Goal: Contribute content: Add original content to the website for others to see

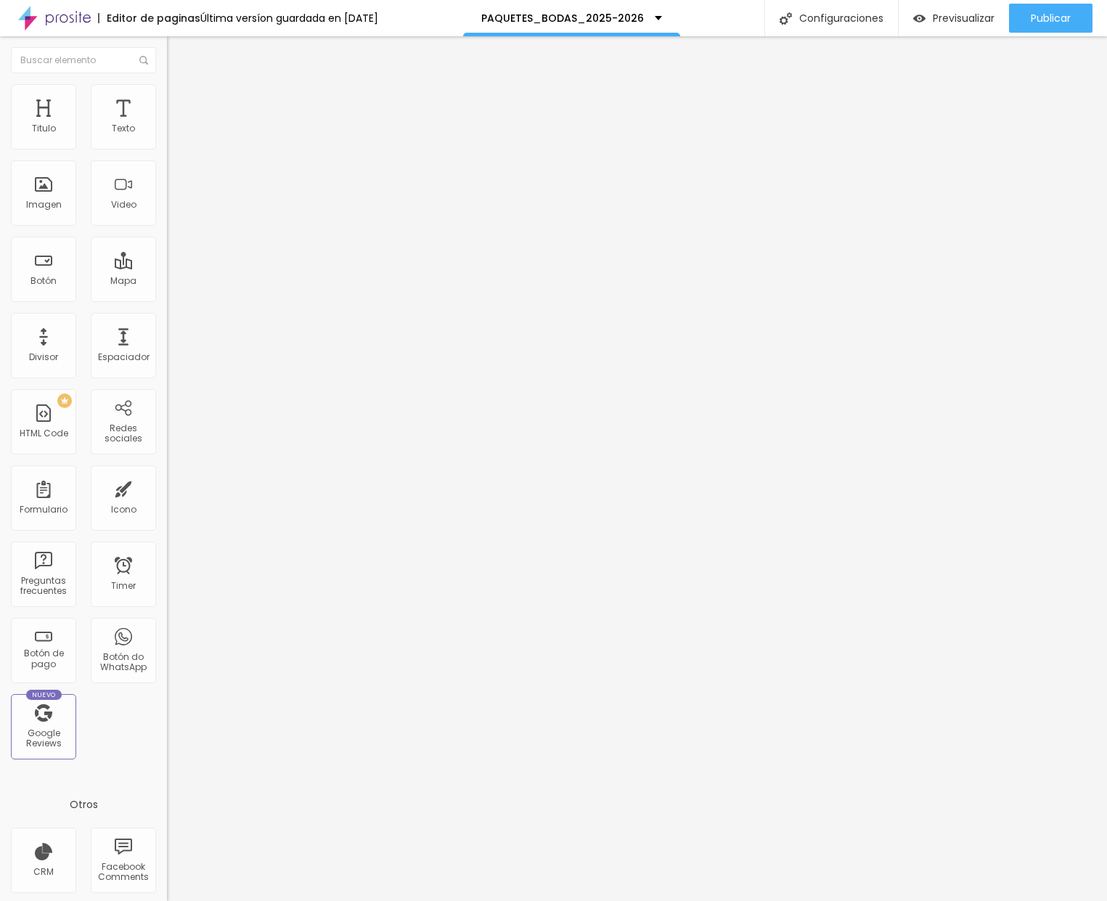
click at [167, 125] on span "Cambiar image" at bounding box center [207, 119] width 81 height 12
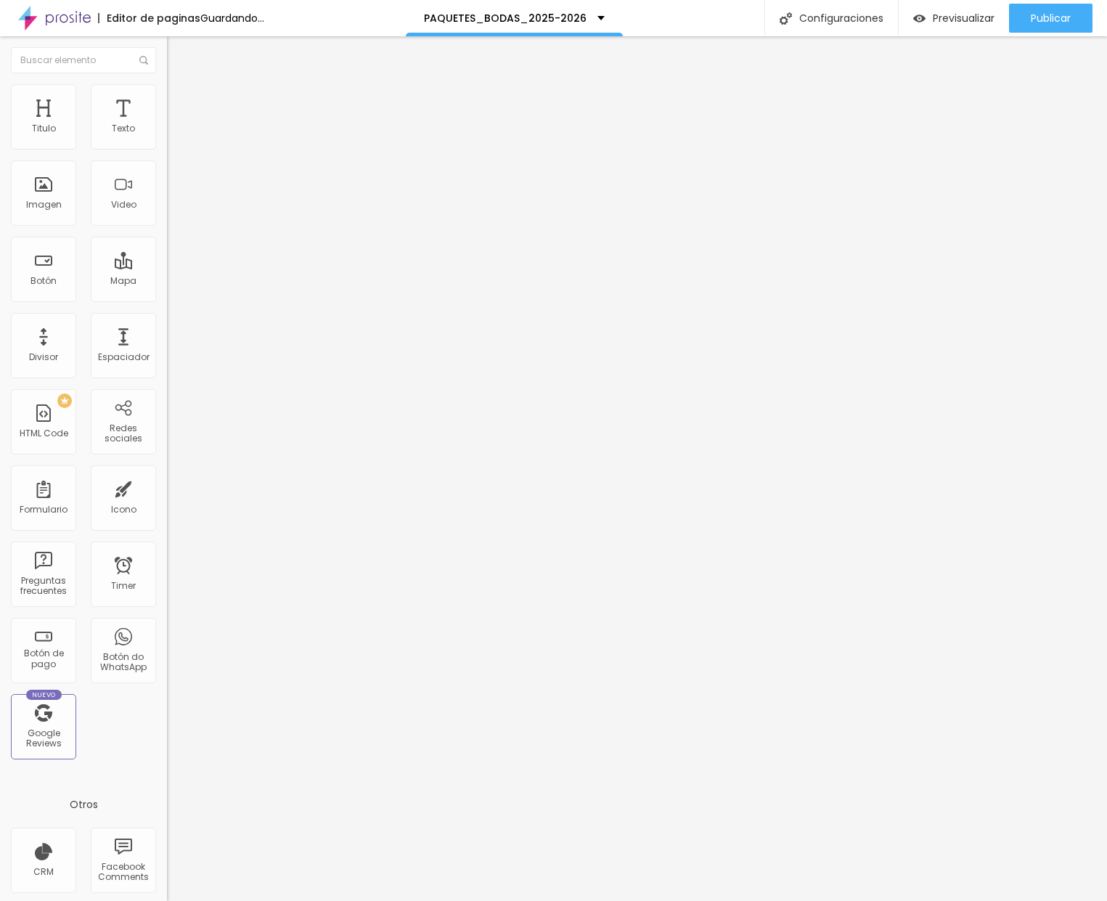
click at [167, 125] on span "Cambiar image" at bounding box center [207, 119] width 81 height 12
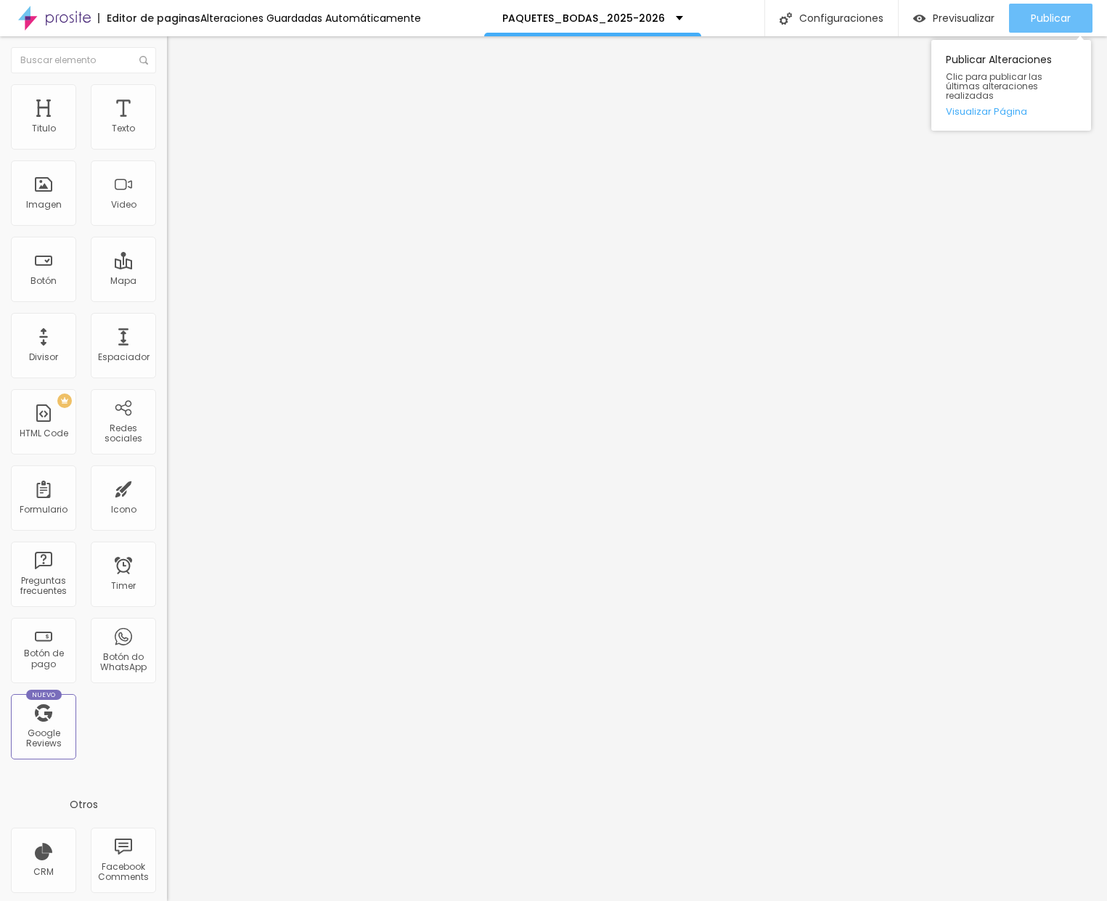
click at [1043, 24] on span "Publicar" at bounding box center [1051, 18] width 40 height 12
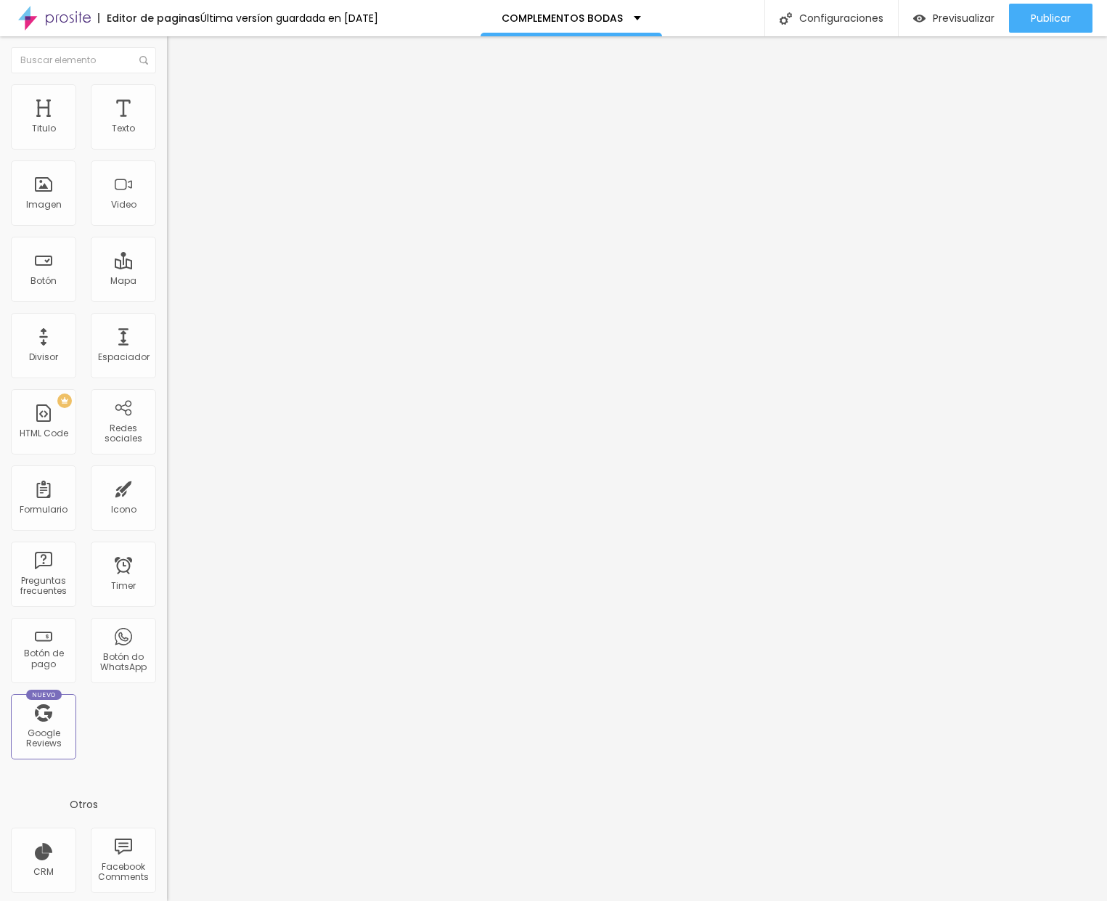
click at [167, 125] on span "Cambiar image" at bounding box center [207, 119] width 81 height 12
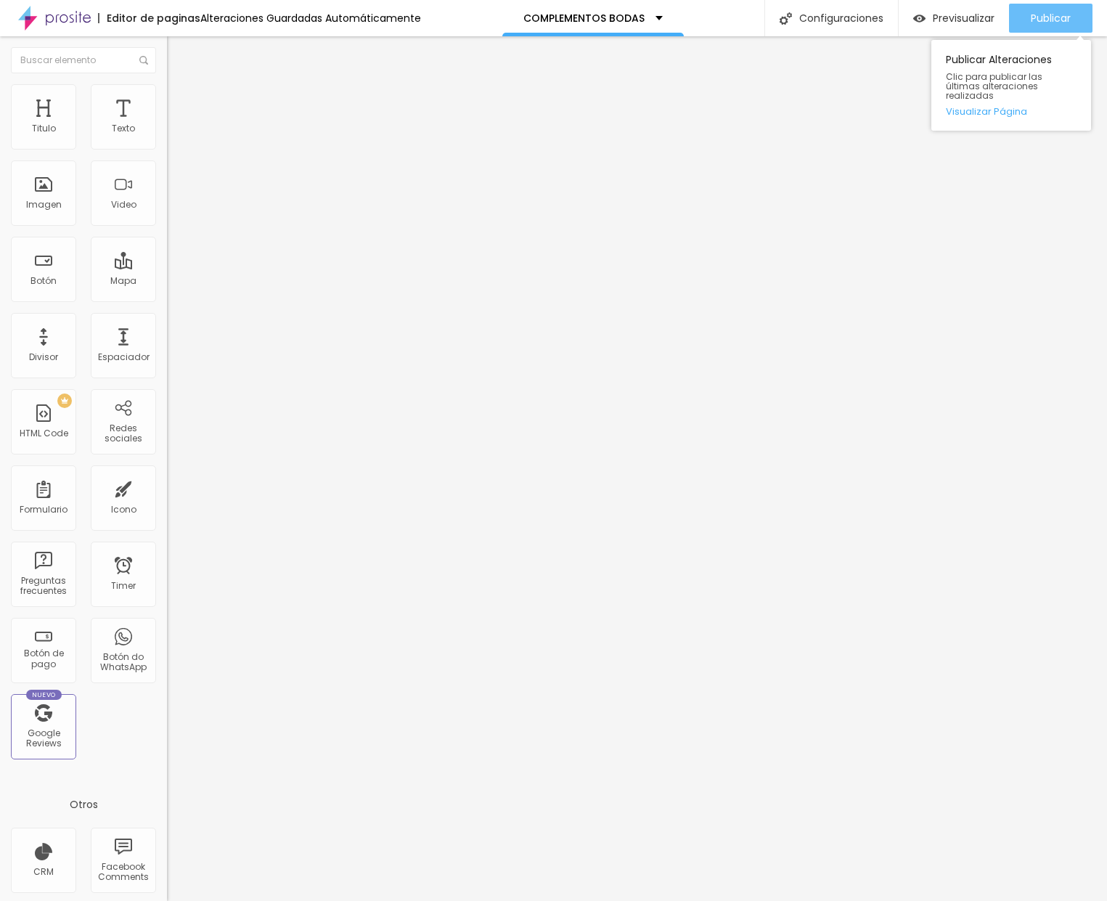
click at [1067, 20] on span "Publicar" at bounding box center [1051, 18] width 40 height 12
